Goal: Check status: Check status

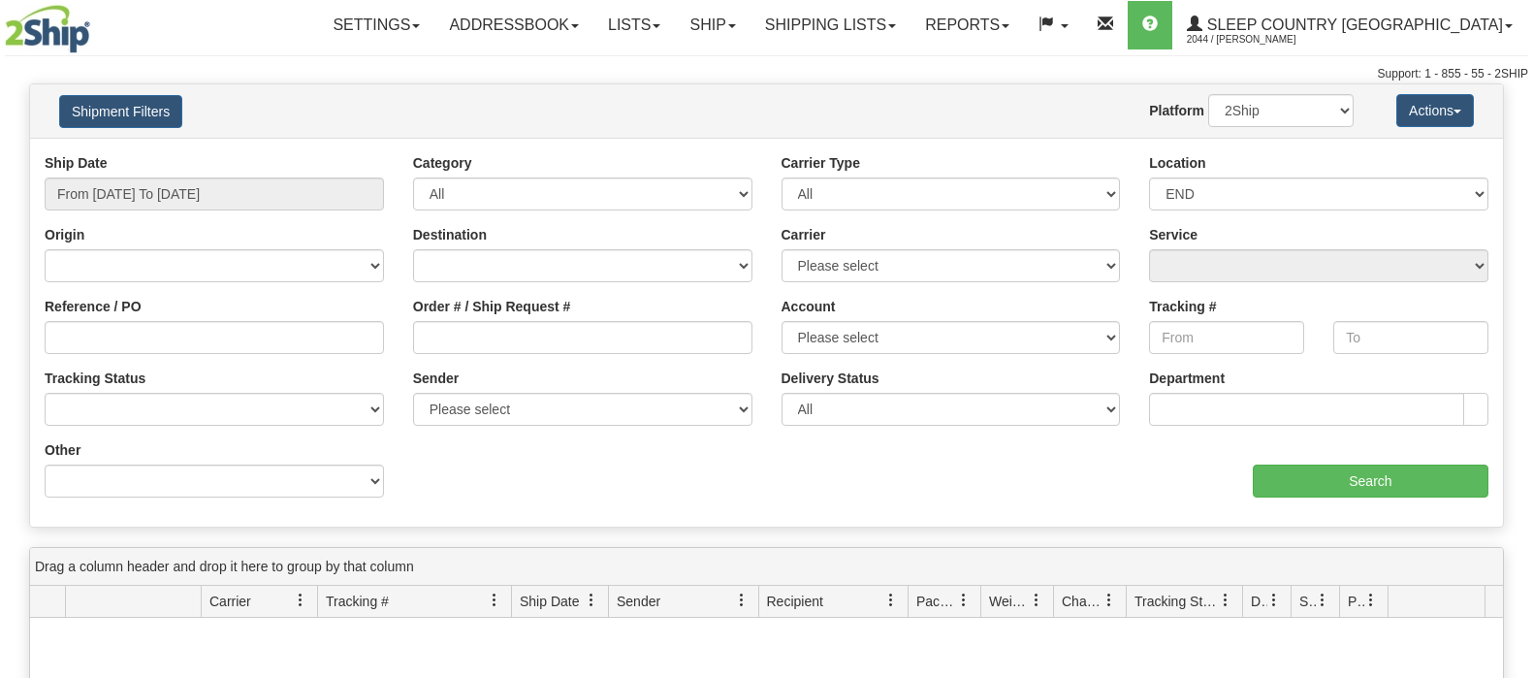
select select "7541"
click at [611, 323] on input "Order # / Ship Request #" at bounding box center [582, 337] width 339 height 33
type input "9000I104148"
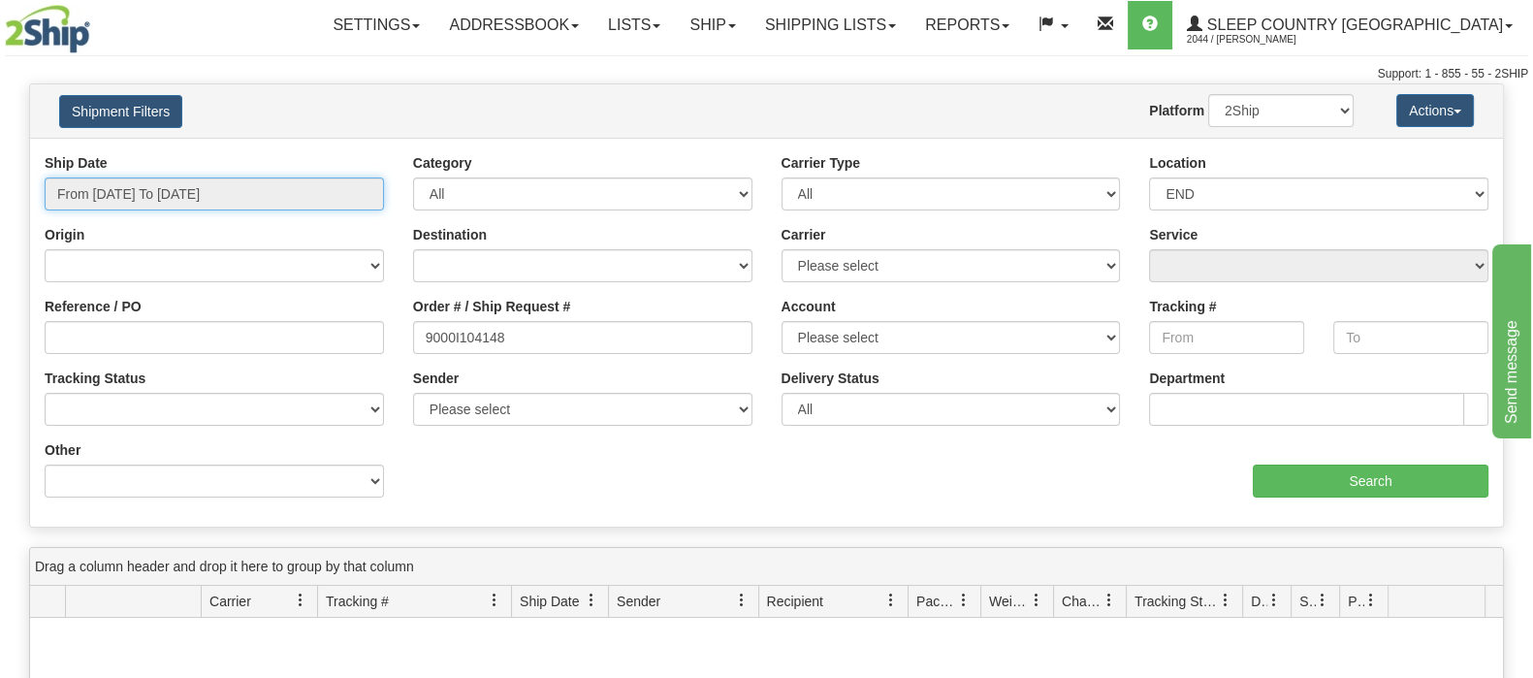
drag, startPoint x: 262, startPoint y: 179, endPoint x: 264, endPoint y: 196, distance: 16.6
click at [262, 180] on input "From [DATE] To [DATE]" at bounding box center [214, 193] width 339 height 33
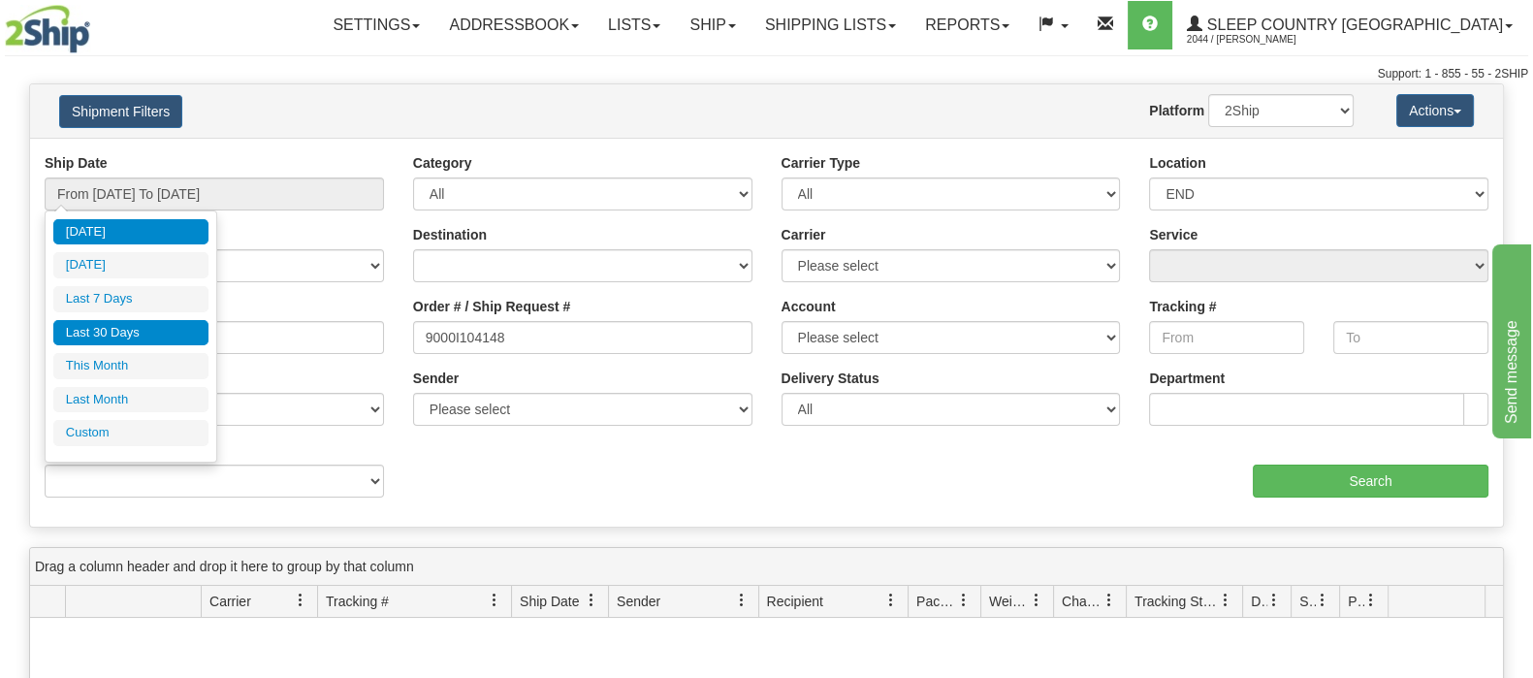
click at [165, 331] on li "Last 30 Days" at bounding box center [130, 333] width 155 height 26
type input "From [DATE] To [DATE]"
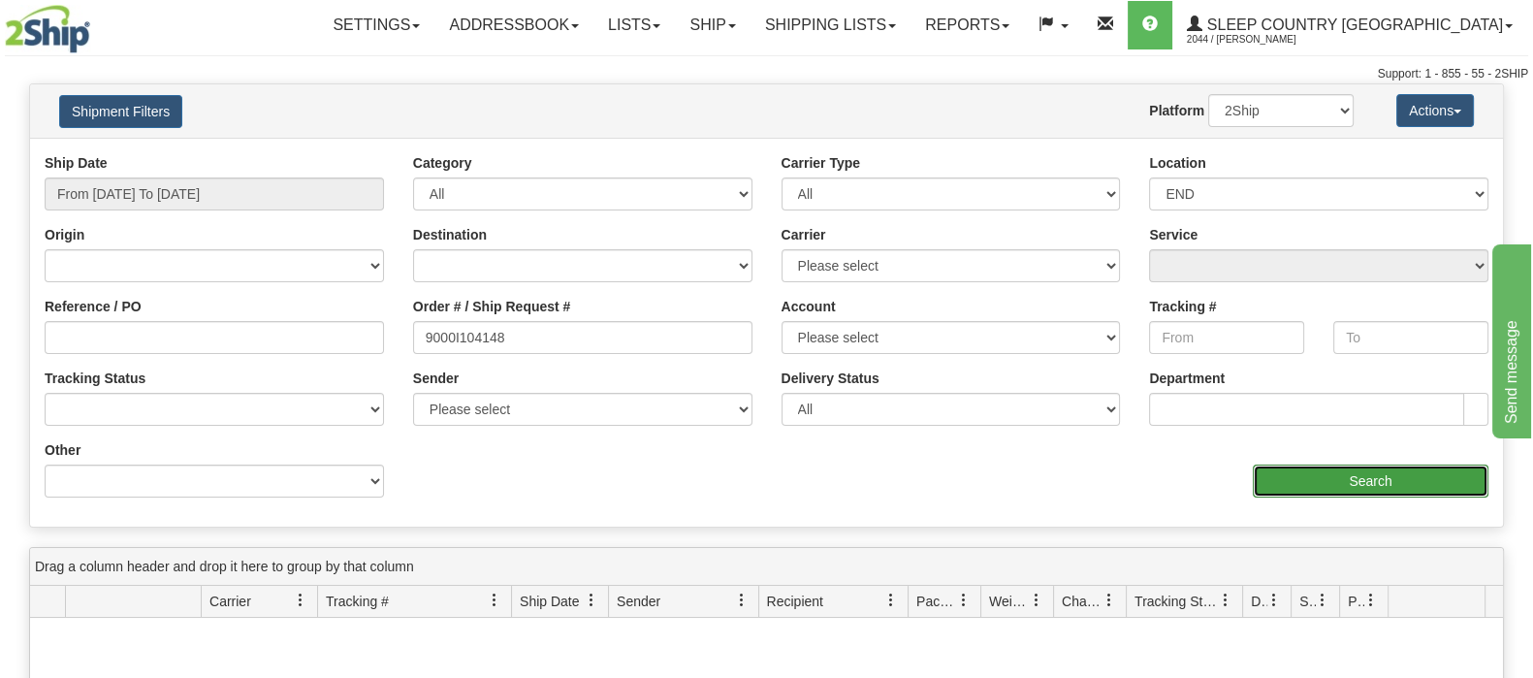
click at [1333, 467] on input "Search" at bounding box center [1370, 480] width 236 height 33
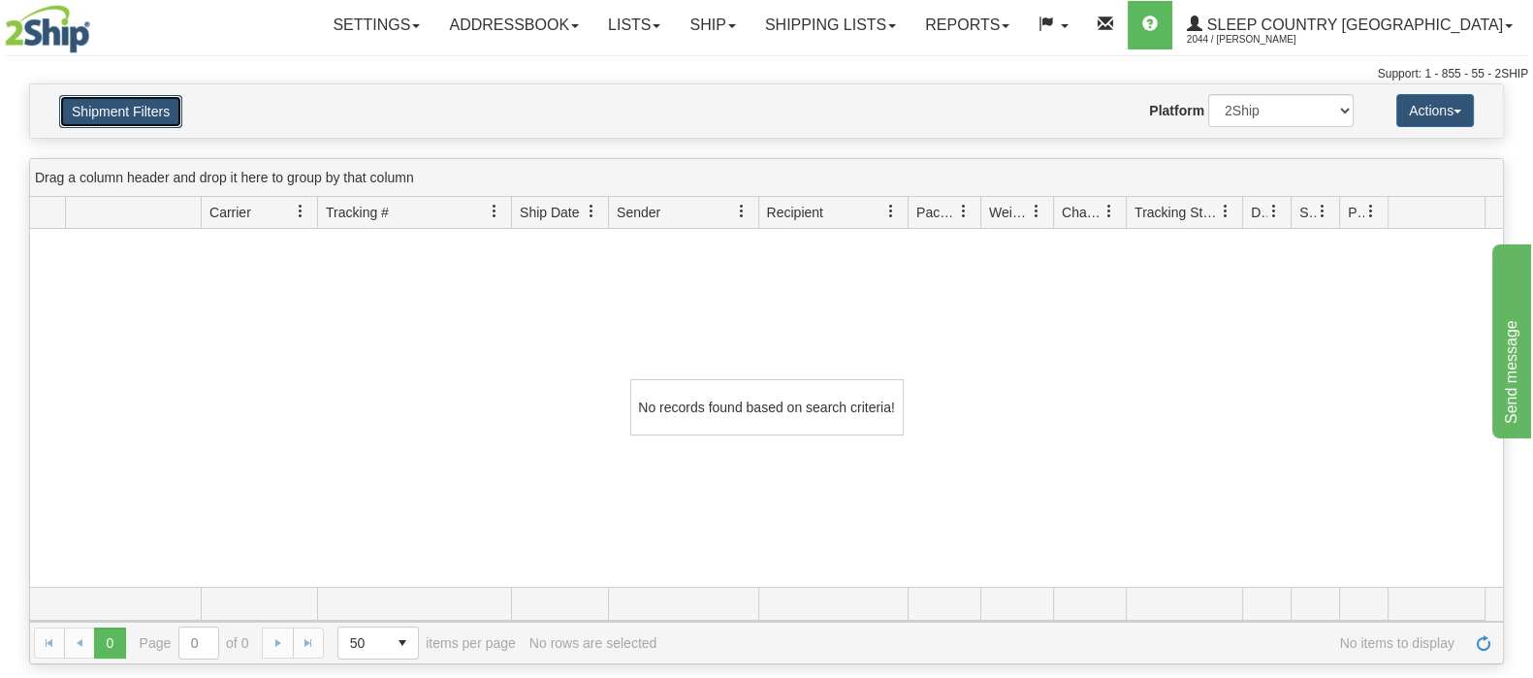
click at [111, 97] on button "Shipment Filters" at bounding box center [120, 111] width 123 height 33
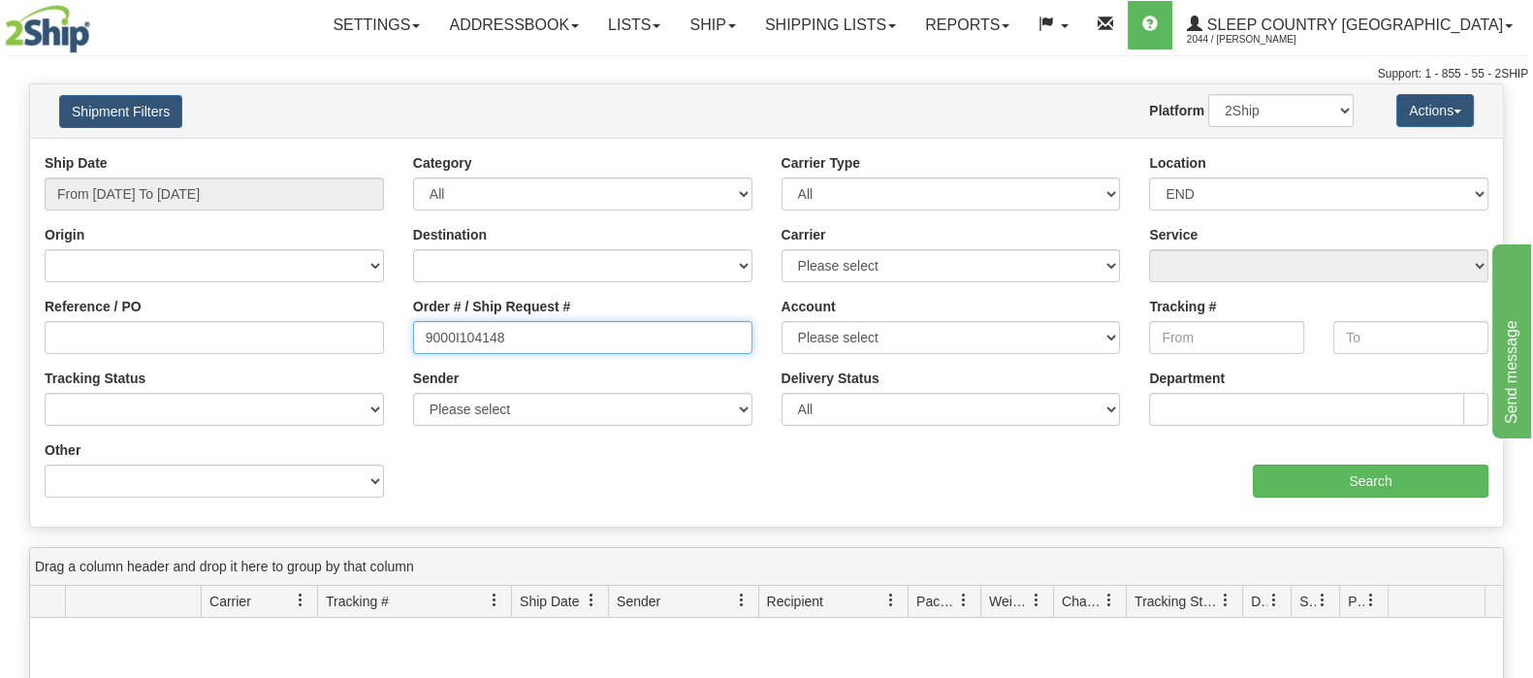
click at [511, 339] on input "9000I104148" at bounding box center [582, 337] width 339 height 33
click at [1226, 118] on select "2Ship Imported" at bounding box center [1280, 110] width 145 height 33
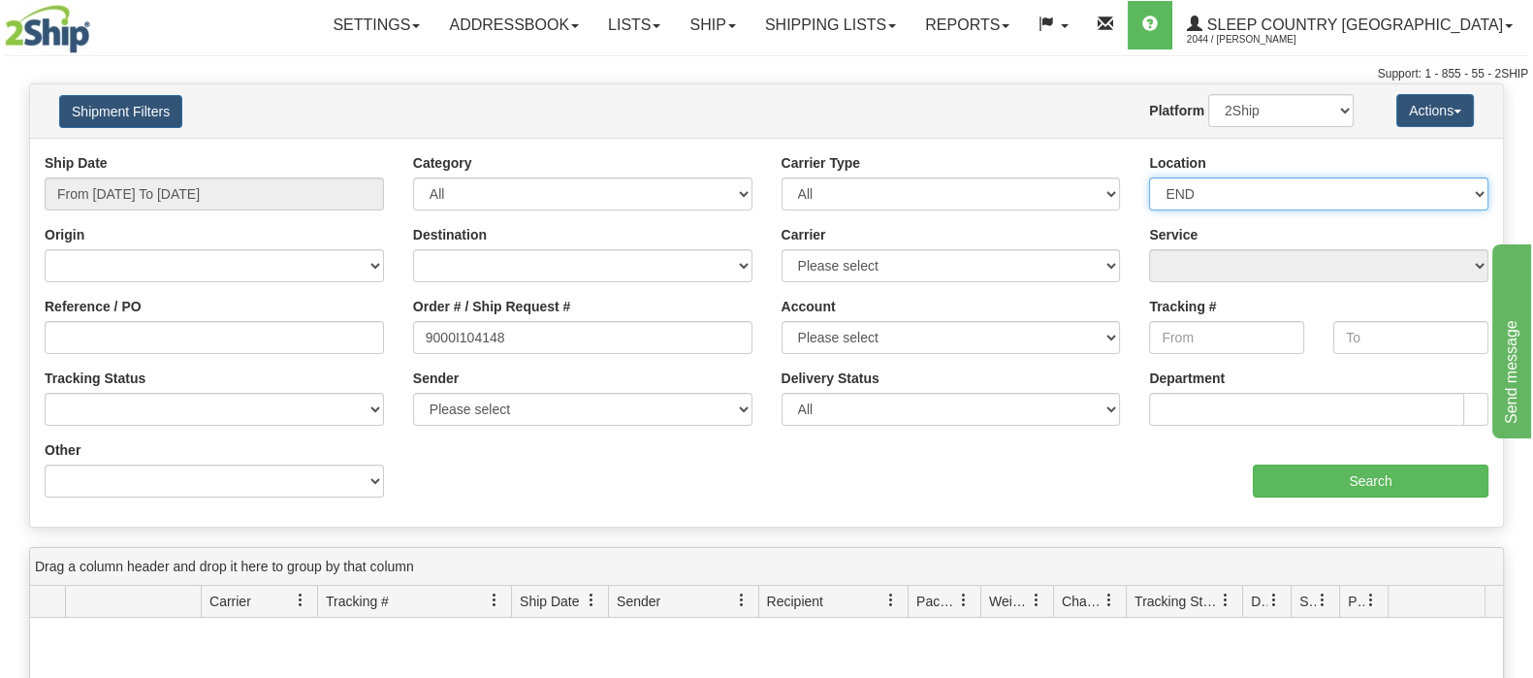
click at [1205, 199] on select "Please select [GEOGRAPHIC_DATA] 921 922 93 94 97 390 915 916 98 902 95 96 90 91…" at bounding box center [1318, 193] width 339 height 33
select select
click at [1149, 177] on select "Please select [GEOGRAPHIC_DATA] 921 922 93 94 97 390 915 916 98 902 95 96 90 91…" at bounding box center [1318, 193] width 339 height 33
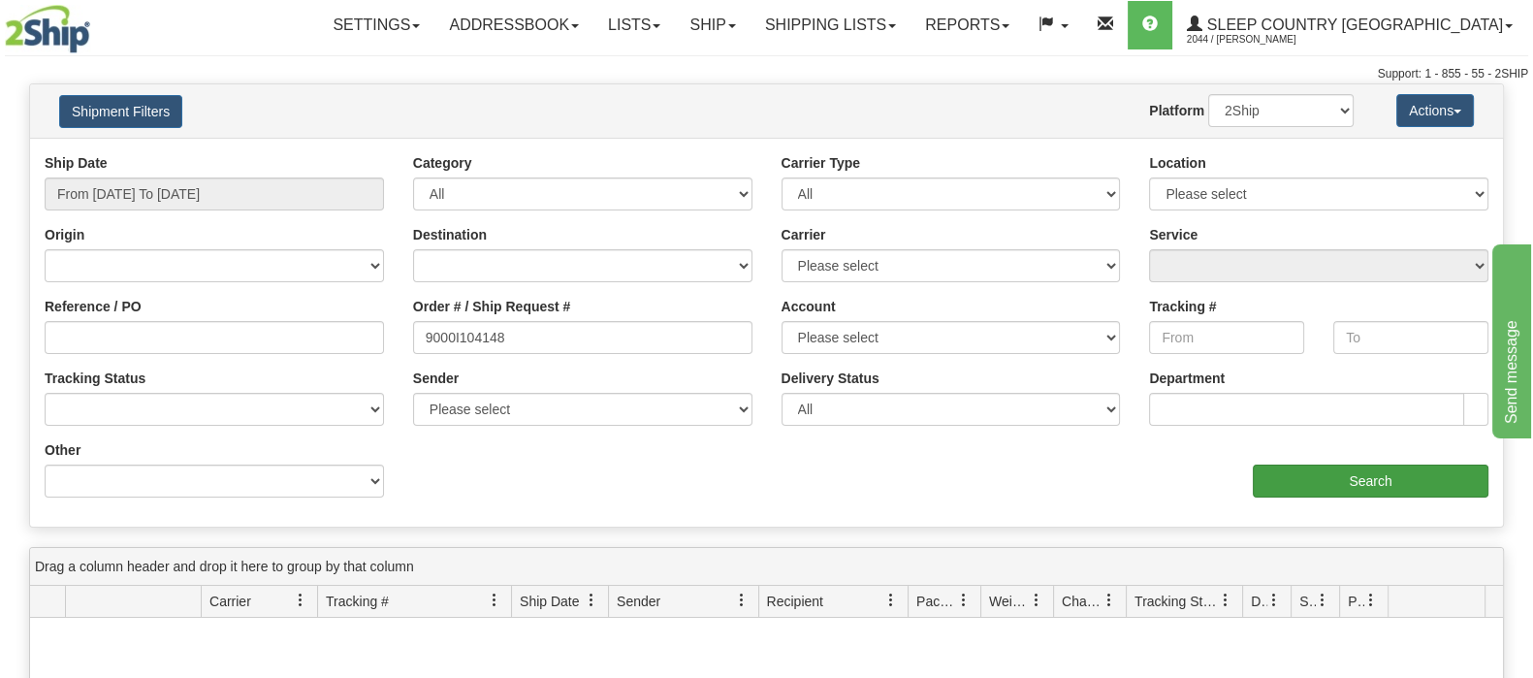
click at [1373, 473] on input "Search" at bounding box center [1370, 480] width 236 height 33
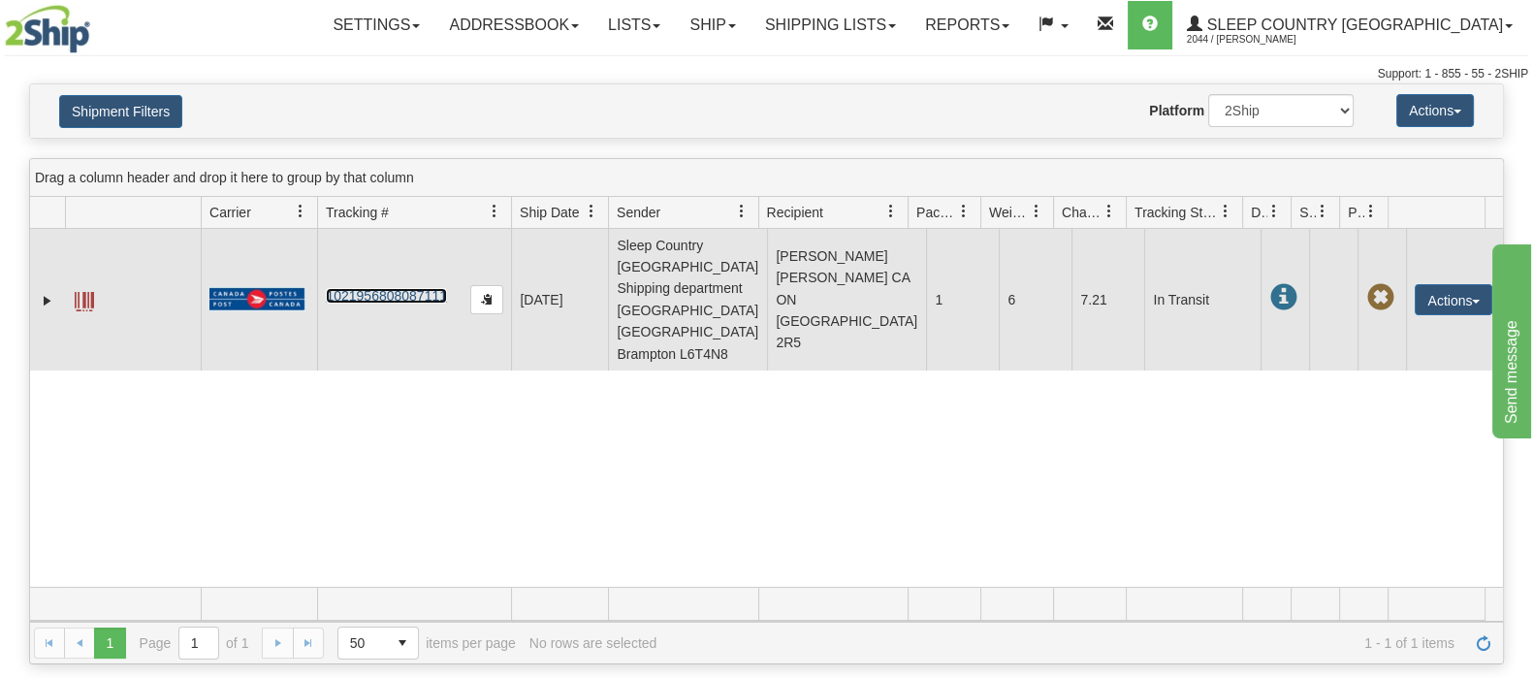
click at [393, 288] on link "1021956808087111" at bounding box center [386, 296] width 121 height 16
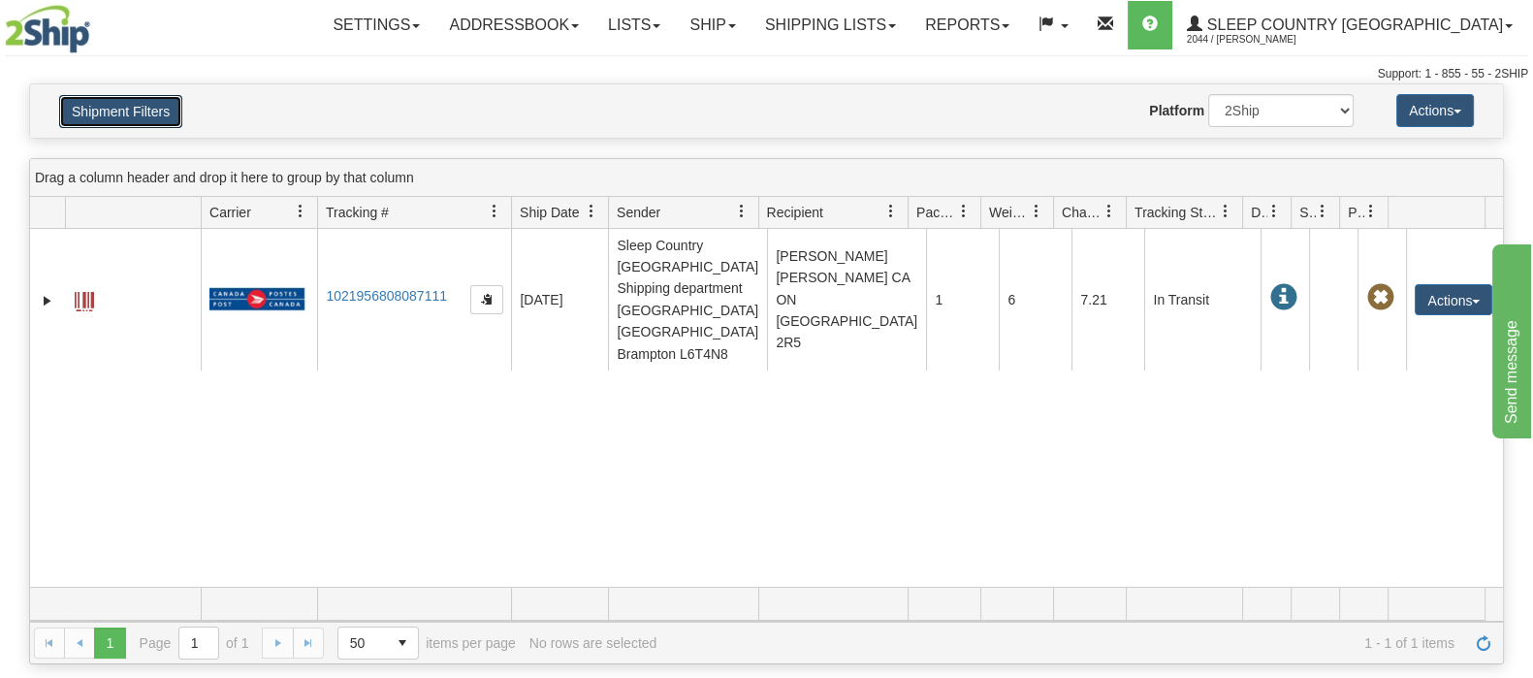
drag, startPoint x: 153, startPoint y: 102, endPoint x: 502, endPoint y: 230, distance: 371.7
click at [153, 103] on button "Shipment Filters" at bounding box center [120, 111] width 123 height 33
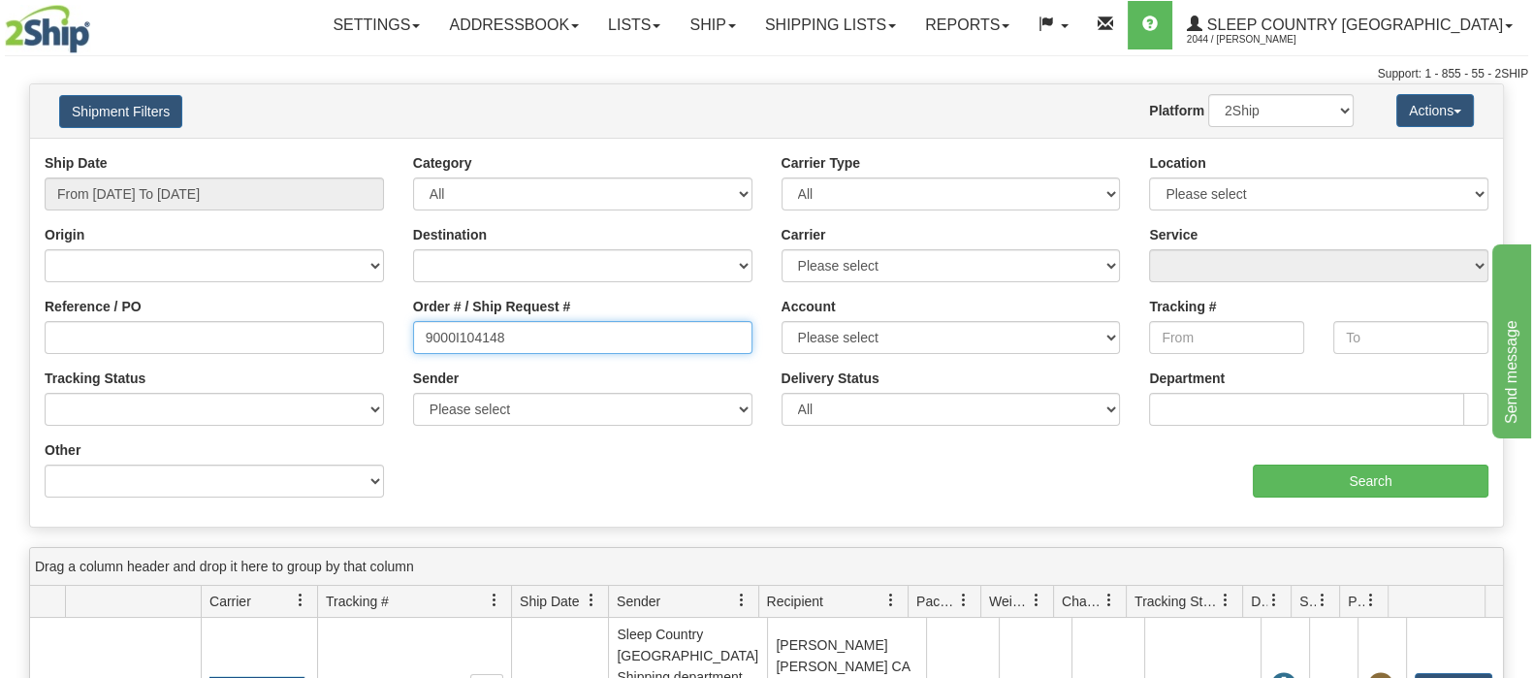
drag, startPoint x: 487, startPoint y: 334, endPoint x: 334, endPoint y: 331, distance: 152.2
click at [325, 153] on div "Reference / PO Order # / Ship Request # 9000I104148 Account Please select [GEOG…" at bounding box center [766, 153] width 1472 height 0
paste input "2I092270"
type input "9002I092270"
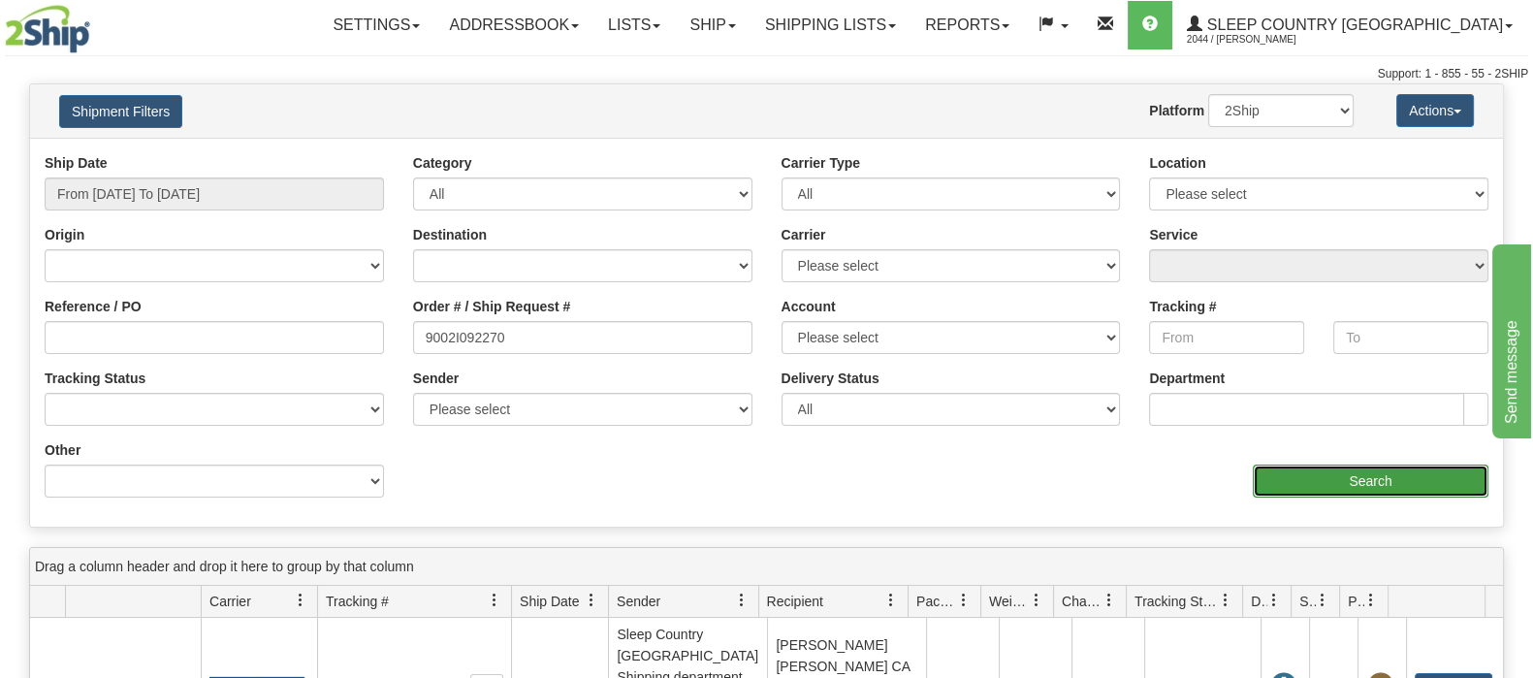
click at [1280, 480] on input "Search" at bounding box center [1370, 480] width 236 height 33
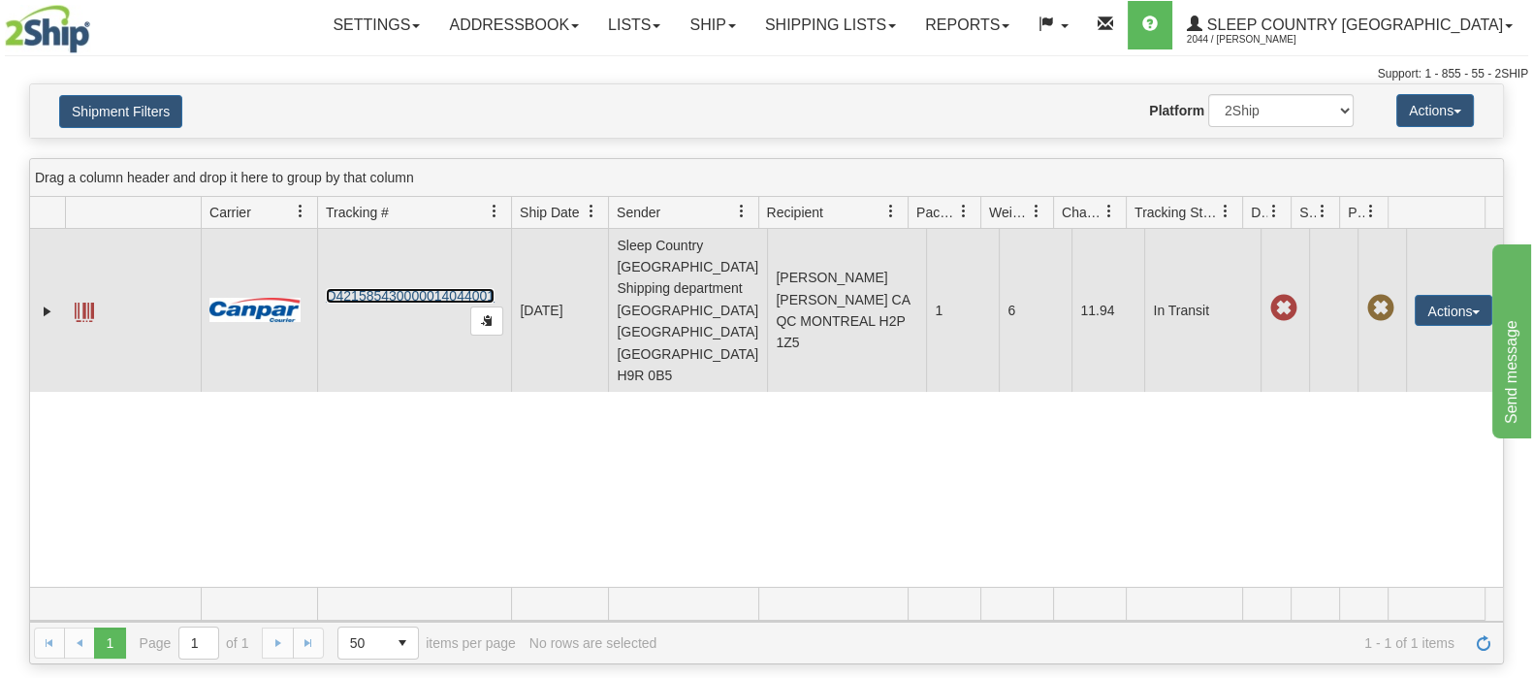
click at [403, 288] on link "D421585430000014044001" at bounding box center [410, 296] width 169 height 16
